Goal: Navigation & Orientation: Understand site structure

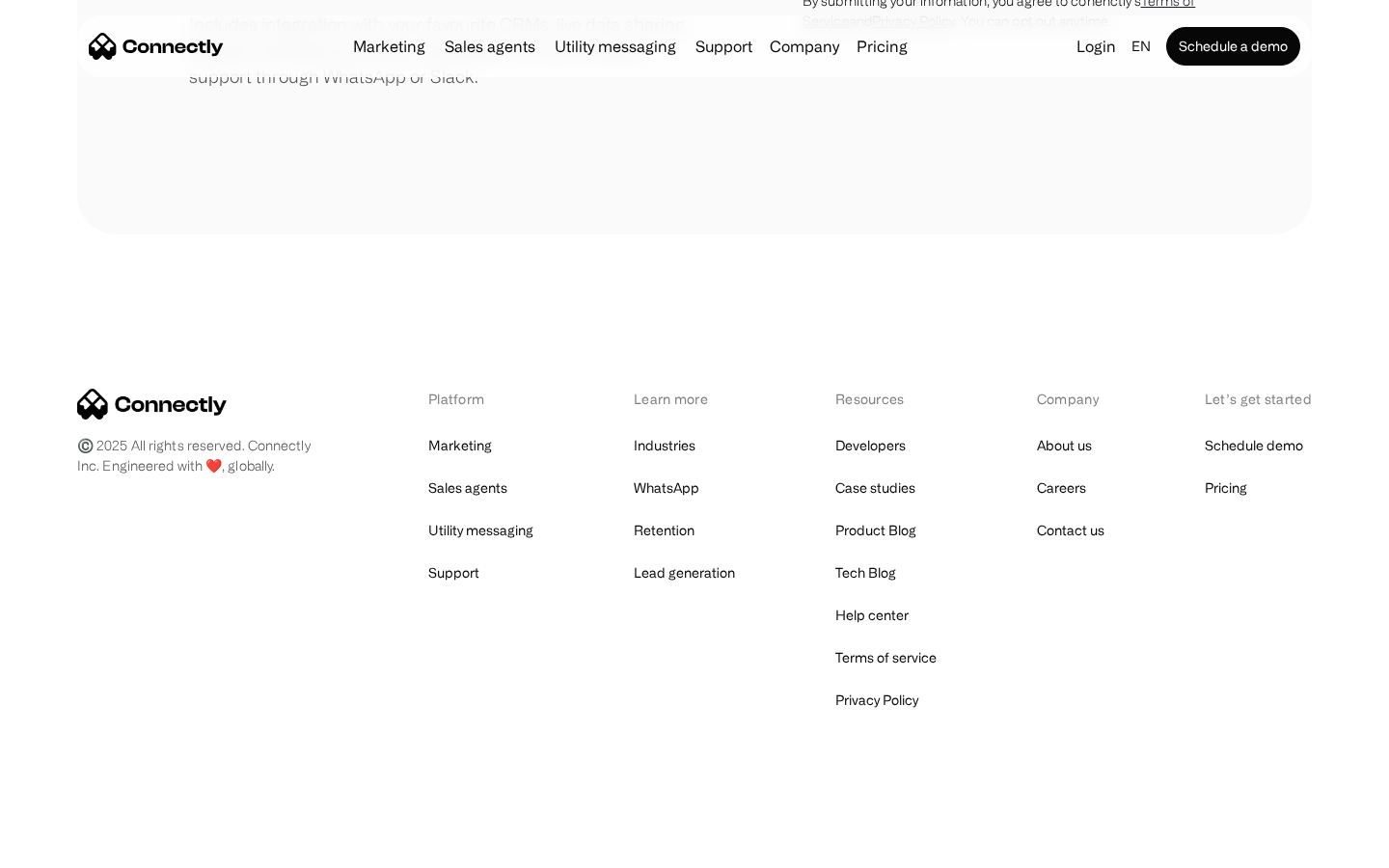
scroll to position [896, 0]
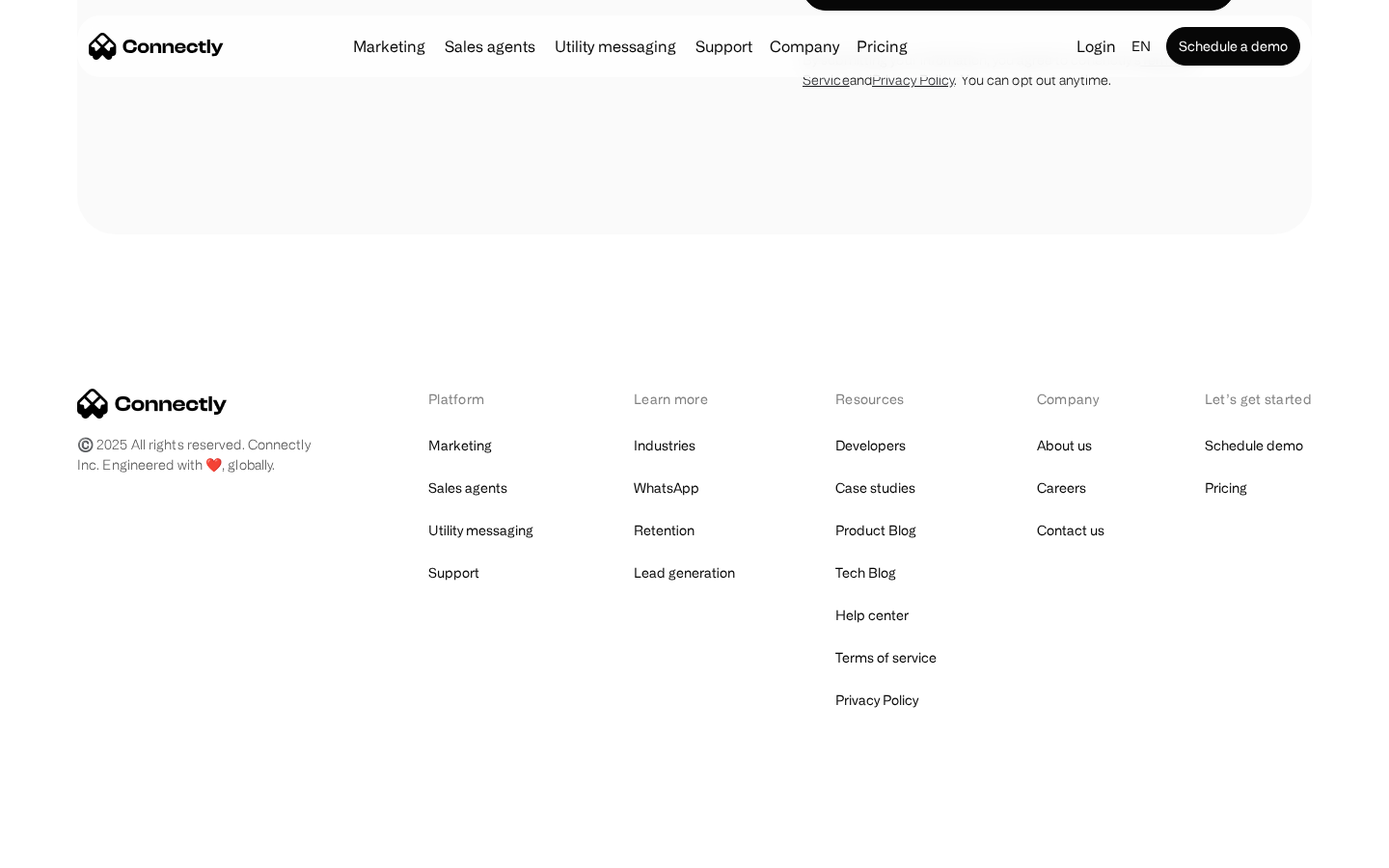
scroll to position [7568, 0]
